Goal: Information Seeking & Learning: Learn about a topic

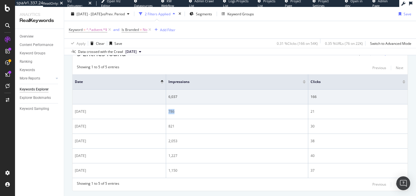
scroll to position [154, 0]
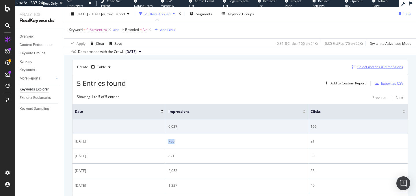
click at [368, 68] on div "Select metrics & dimensions" at bounding box center [380, 66] width 46 height 5
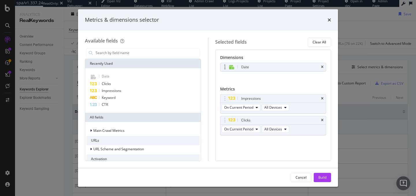
click at [324, 66] on div "Date" at bounding box center [273, 67] width 106 height 8
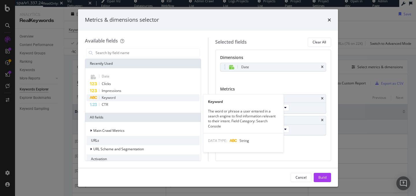
click at [119, 97] on div "Keyword" at bounding box center [142, 97] width 113 height 7
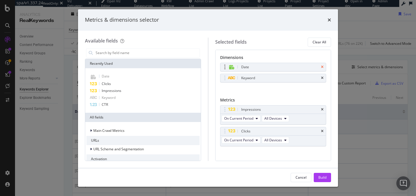
click at [322, 66] on icon "times" at bounding box center [322, 66] width 3 height 3
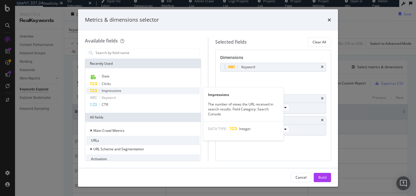
click at [113, 88] on span "Impressions" at bounding box center [112, 90] width 20 height 5
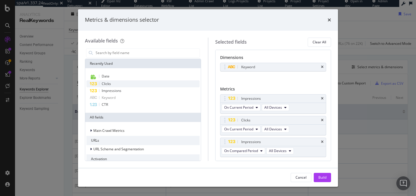
click at [111, 82] on div "Clicks" at bounding box center [142, 83] width 113 height 7
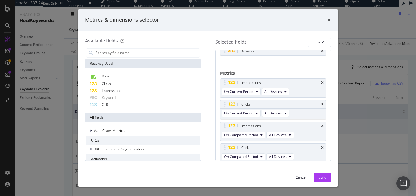
scroll to position [18, 0]
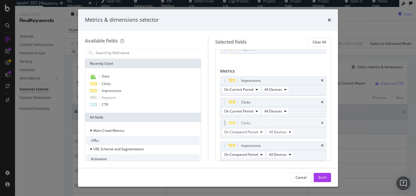
drag, startPoint x: 222, startPoint y: 146, endPoint x: 222, endPoint y: 123, distance: 22.8
click at [222, 123] on body "spa/v1.337.24 ReadOnly: Viz Debugger: Open Viz Editor Datasources KW Webflow Ad…" at bounding box center [208, 98] width 416 height 196
drag, startPoint x: 223, startPoint y: 146, endPoint x: 225, endPoint y: 101, distance: 44.5
click at [225, 101] on body "spa/v1.337.24 ReadOnly: Viz Debugger: Open Viz Editor Datasources KW Webflow Ad…" at bounding box center [208, 98] width 416 height 196
click at [317, 176] on button "Build" at bounding box center [322, 177] width 17 height 9
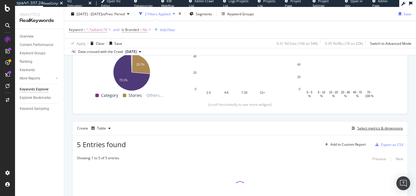
scroll to position [79, 0]
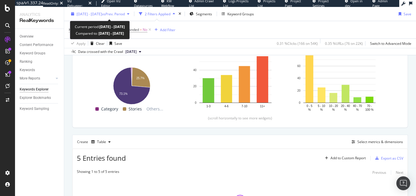
click at [125, 13] on span "vs Prev. Period" at bounding box center [113, 13] width 23 height 5
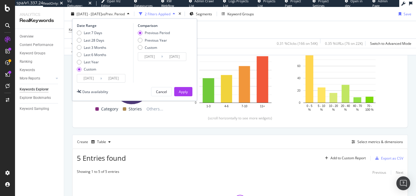
click at [89, 76] on input "[DATE]" at bounding box center [88, 78] width 23 height 8
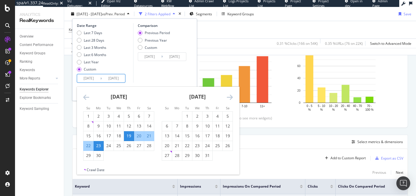
click at [230, 95] on icon "Move forward to switch to the next month." at bounding box center [230, 97] width 6 height 7
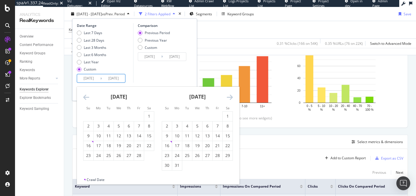
click at [230, 95] on icon "Move forward to switch to the next month." at bounding box center [230, 97] width 6 height 7
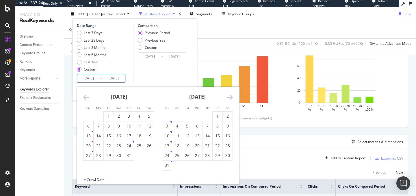
click at [230, 95] on icon "Move forward to switch to the next month." at bounding box center [230, 97] width 6 height 7
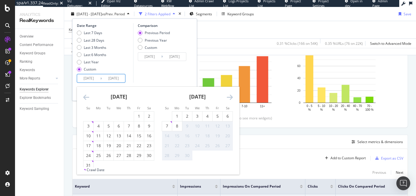
click at [230, 95] on icon "Move forward to switch to the next month." at bounding box center [230, 97] width 6 height 7
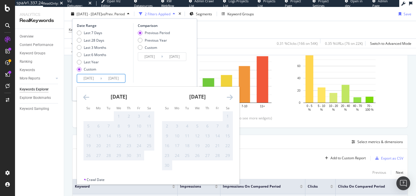
click at [86, 93] on div "[DATE]" at bounding box center [118, 99] width 71 height 25
click at [86, 94] on icon "Move backward to switch to the previous month." at bounding box center [86, 97] width 6 height 7
click at [124, 116] on div "4" at bounding box center [129, 116] width 10 height 6
type input "[DATE]"
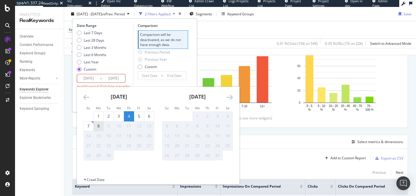
click at [94, 125] on div "8" at bounding box center [99, 126] width 10 height 6
type input "[DATE]"
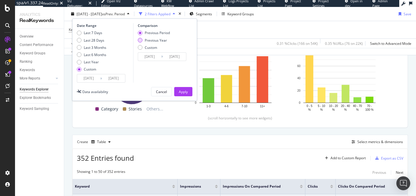
click at [145, 40] on div "Previous Year" at bounding box center [156, 40] width 22 height 5
type input "[DATE]"
click at [183, 92] on div "Apply" at bounding box center [183, 91] width 9 height 5
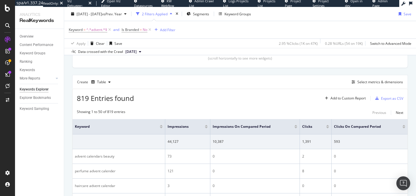
scroll to position [195, 0]
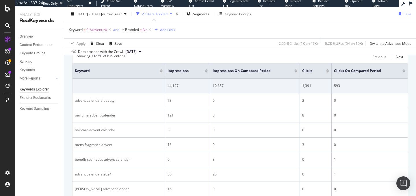
click at [206, 71] on div at bounding box center [206, 71] width 3 height 1
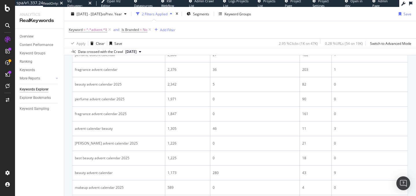
scroll to position [265, 0]
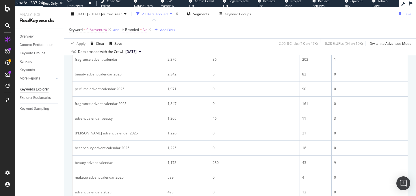
click at [140, 29] on span "Is Branded = No" at bounding box center [135, 29] width 26 height 5
click at [137, 42] on div "No" at bounding box center [159, 43] width 64 height 9
click at [137, 56] on div "Yes" at bounding box center [159, 55] width 62 height 8
click at [176, 54] on icon "button" at bounding box center [177, 55] width 3 height 3
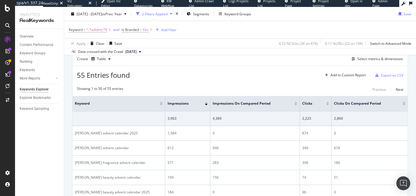
scroll to position [163, 0]
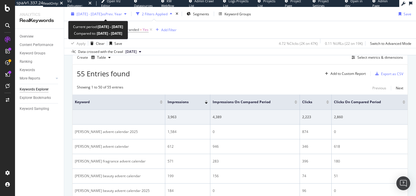
click at [117, 15] on span "vs Prev. Year" at bounding box center [112, 13] width 20 height 5
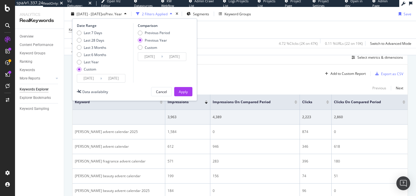
click at [150, 58] on input "[DATE]" at bounding box center [149, 57] width 23 height 8
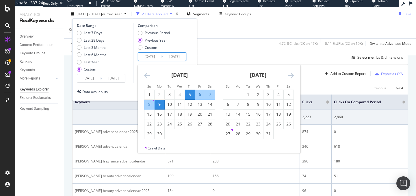
click at [161, 105] on div "9" at bounding box center [159, 104] width 10 height 6
type input "[DATE]"
click at [150, 113] on div "15" at bounding box center [149, 114] width 10 height 6
type input "[DATE]"
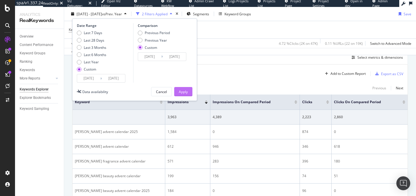
click at [180, 94] on div "Apply" at bounding box center [183, 91] width 9 height 9
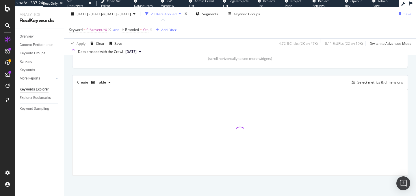
scroll to position [139, 0]
